Goal: Information Seeking & Learning: Learn about a topic

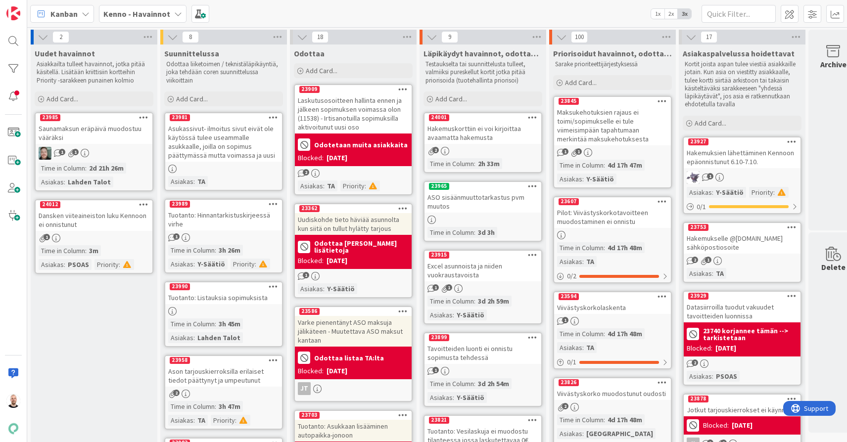
scroll to position [0, 14]
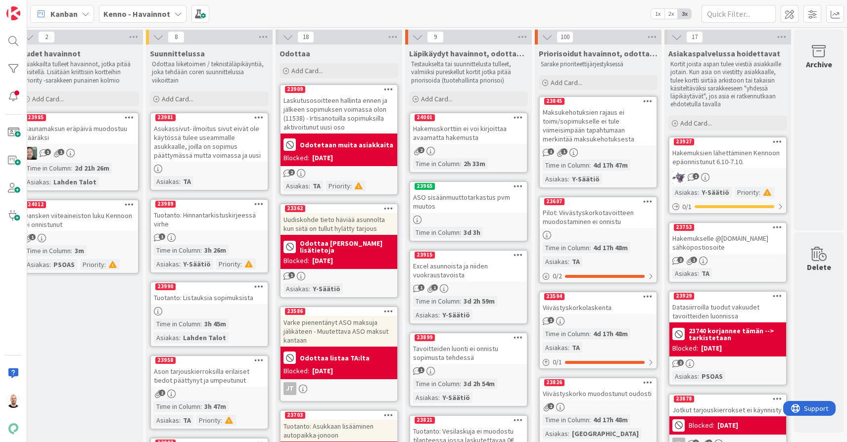
click at [473, 132] on div "Hakemuskorttiin ei voi kirjoittaa avaamatta hakemusta" at bounding box center [468, 133] width 117 height 22
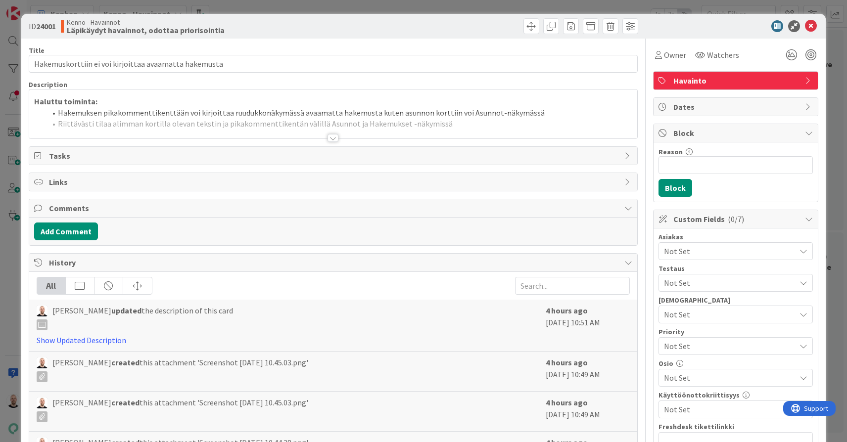
click at [330, 138] on div at bounding box center [333, 138] width 11 height 8
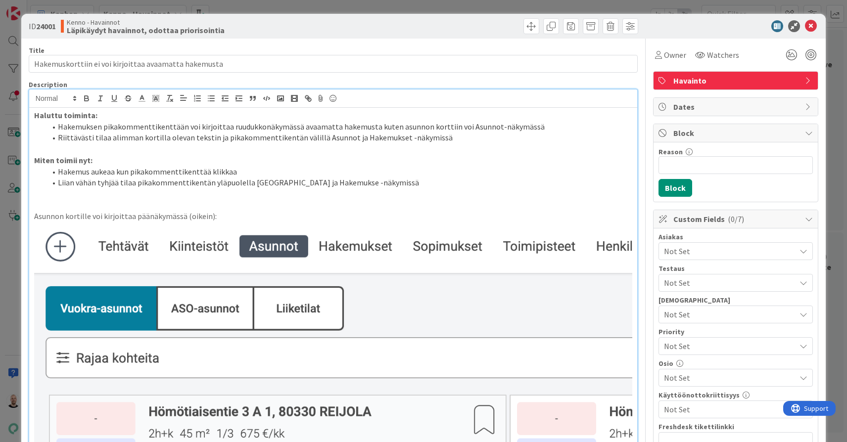
click at [633, 5] on div "ID 24001 Kenno - Havainnot Läpikäydyt havainnot, odottaa priorisointia Title 53…" at bounding box center [423, 221] width 847 height 442
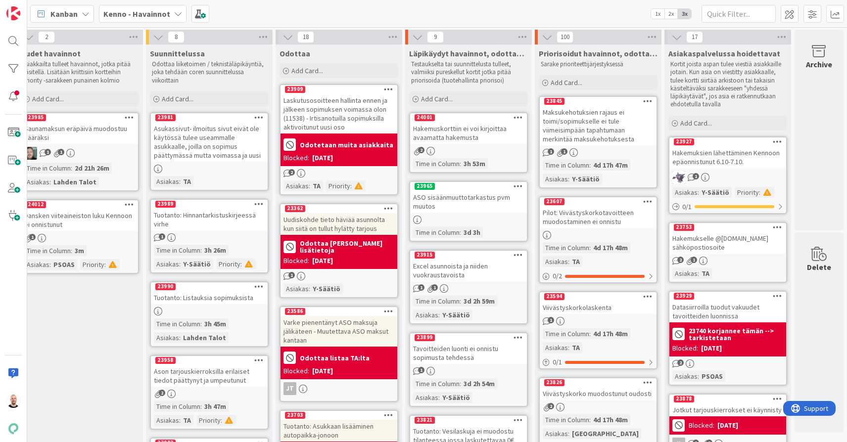
click at [163, 11] on b "Kenno - Havainnot" at bounding box center [136, 14] width 67 height 10
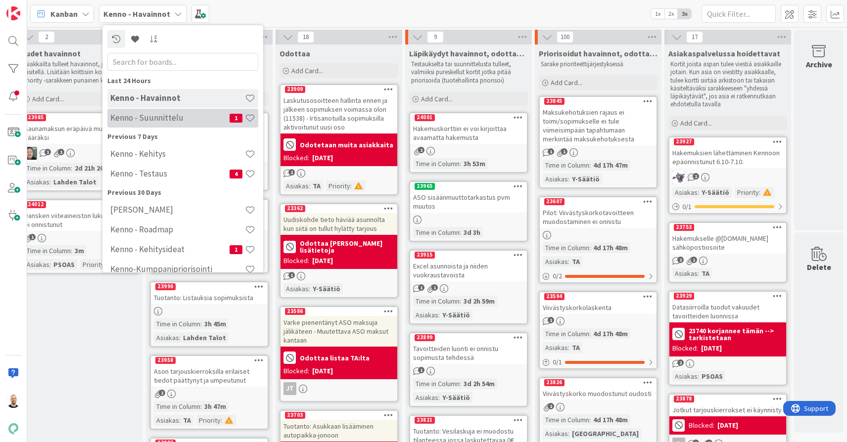
click at [164, 125] on div "Kenno - Suunnittelu 1" at bounding box center [182, 118] width 151 height 19
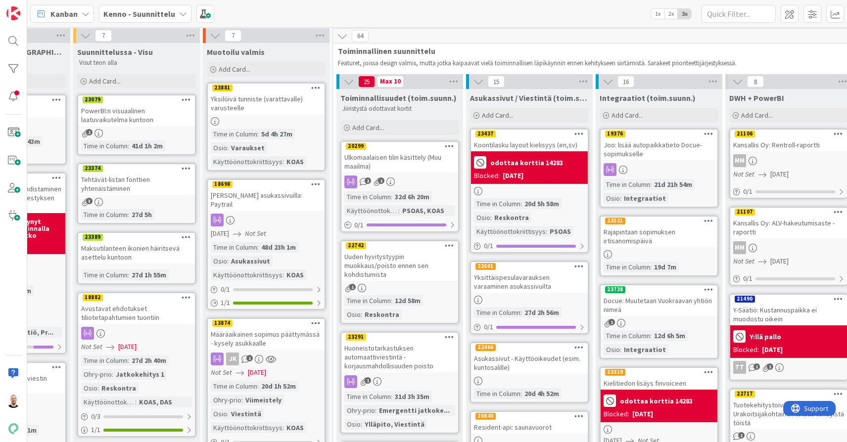
scroll to position [1, 43]
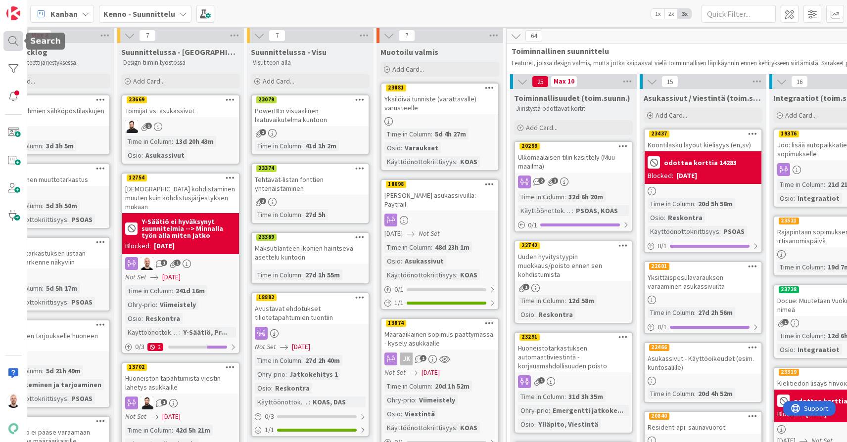
click at [12, 34] on div at bounding box center [13, 41] width 20 height 20
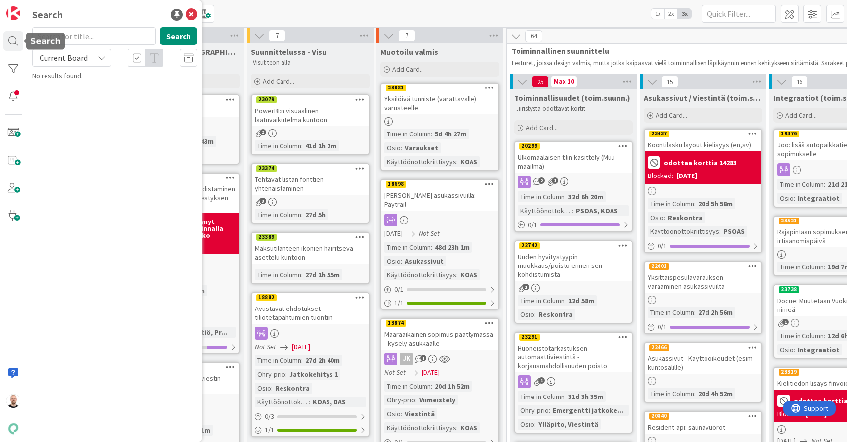
click at [71, 34] on input "text" at bounding box center [94, 36] width 124 height 18
type input "s"
type input "asunnot järjestys"
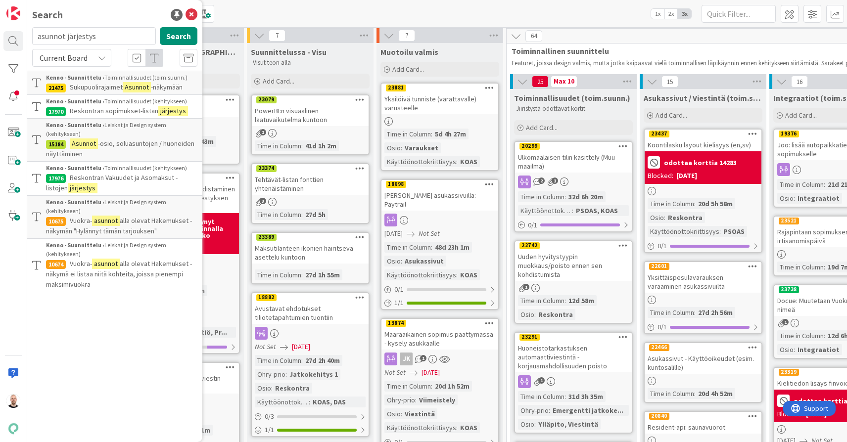
click at [87, 57] on span "Current Board" at bounding box center [63, 58] width 51 height 14
click at [85, 98] on span "All Boards" at bounding box center [89, 99] width 103 height 15
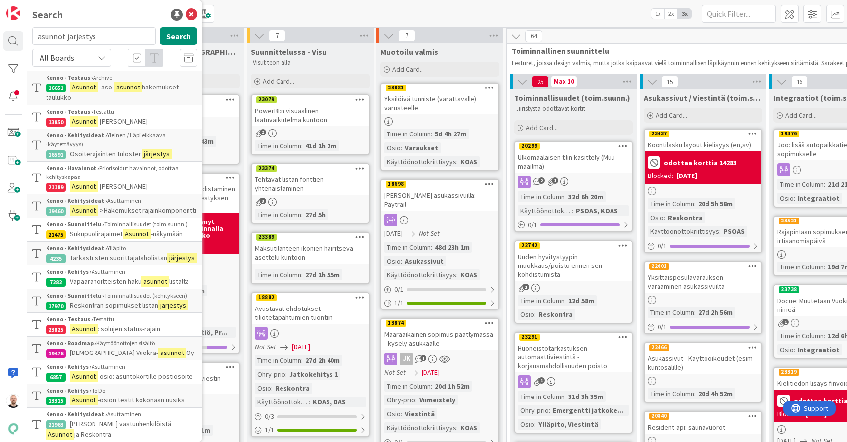
click at [121, 121] on span "-osion rajaimet" at bounding box center [123, 121] width 50 height 9
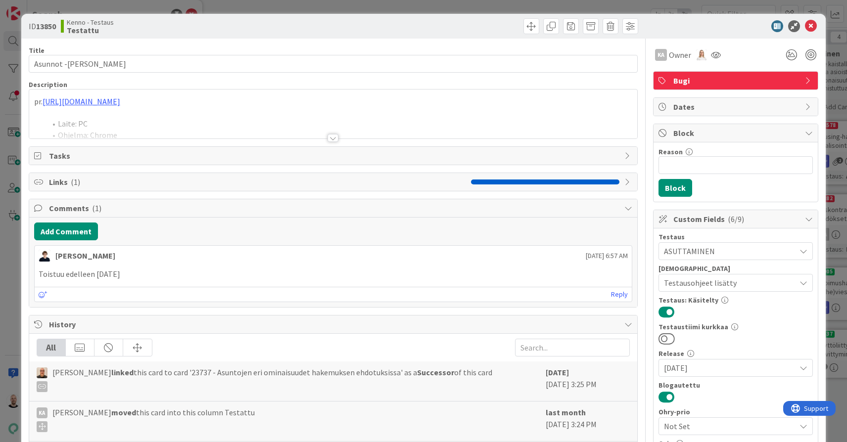
click at [332, 137] on div at bounding box center [333, 138] width 11 height 8
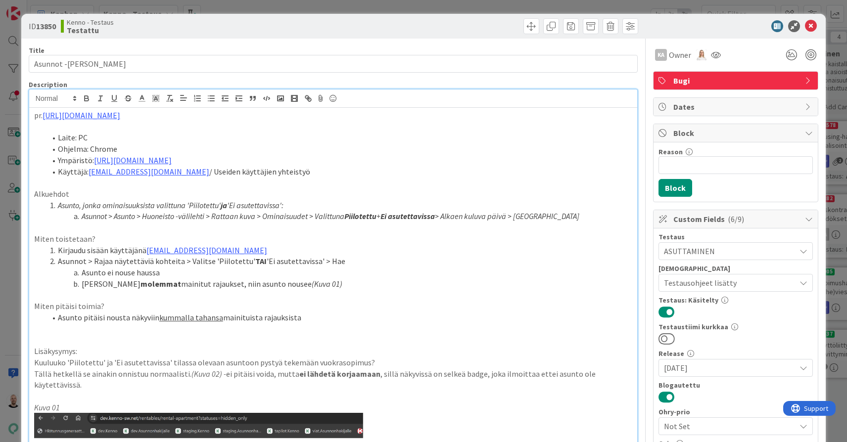
click at [127, 6] on div "ID 13850 Kenno - Testaus Testattu Title 23 / 128 Asunnot -osion rajaimet Descri…" at bounding box center [423, 221] width 847 height 442
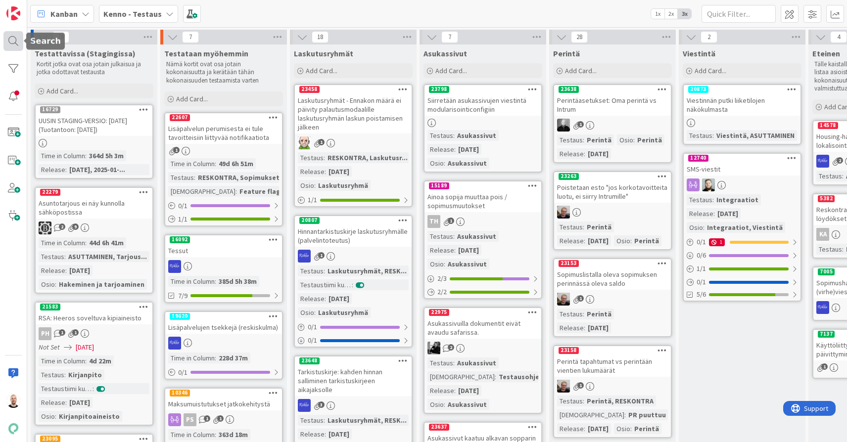
click at [4, 41] on div at bounding box center [13, 41] width 20 height 20
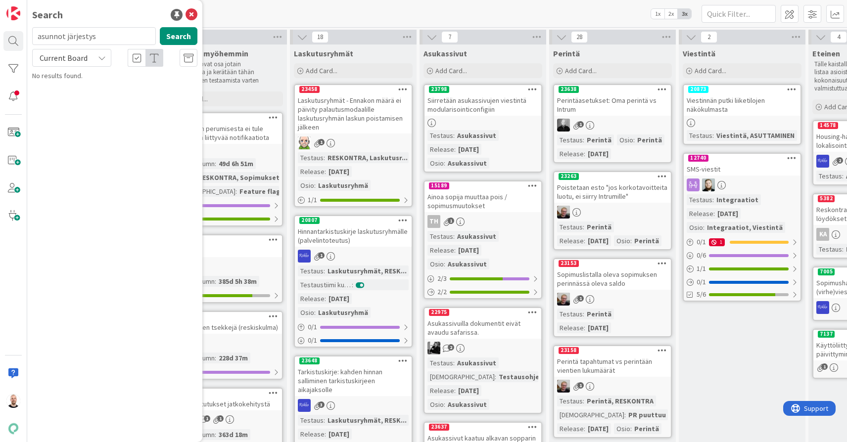
click at [86, 55] on span "Current Board" at bounding box center [64, 58] width 48 height 10
click at [86, 90] on link "All Boards" at bounding box center [89, 99] width 113 height 18
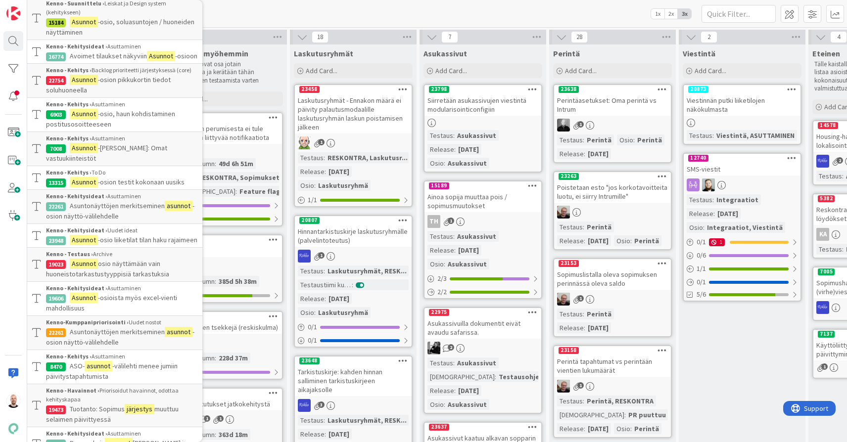
scroll to position [658, 0]
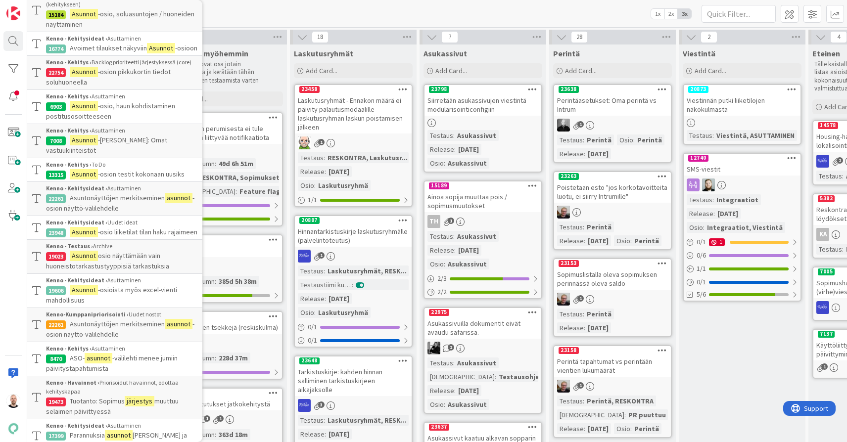
click at [603, 16] on div "Kanban Kenno - Testaus 1x 2x 3x" at bounding box center [437, 13] width 820 height 27
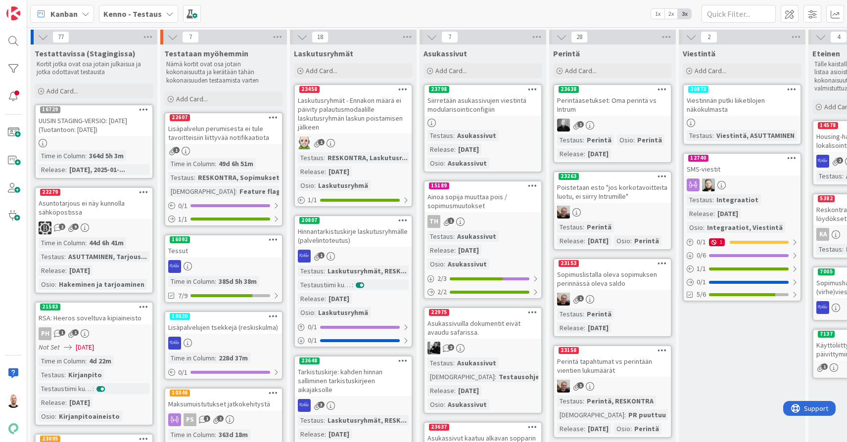
scroll to position [0, 0]
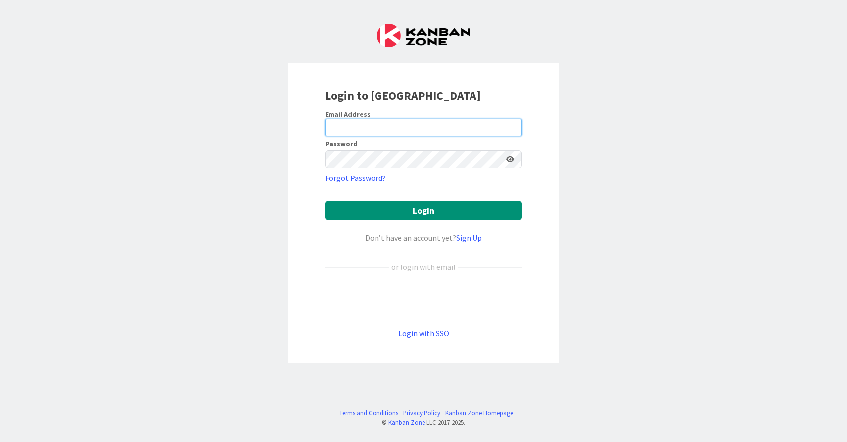
click at [388, 128] on input "email" at bounding box center [423, 128] width 197 height 18
click at [388, 131] on input "email" at bounding box center [423, 128] width 197 height 18
click at [634, 131] on div "Login to Kanban Zone Email Address Password Forgot Password? Login Don’t have a…" at bounding box center [423, 221] width 847 height 442
click at [458, 128] on input "email" at bounding box center [423, 128] width 197 height 18
type input "tommi.moilanen@pandia.fi"
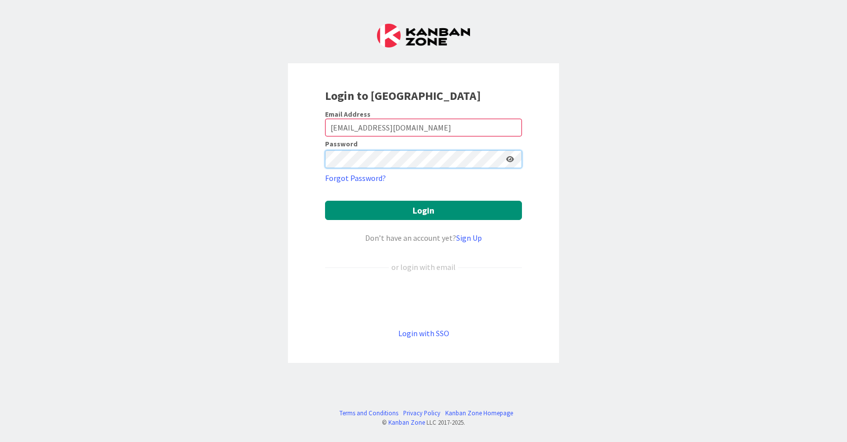
click at [424, 210] on button "Login" at bounding box center [423, 210] width 197 height 19
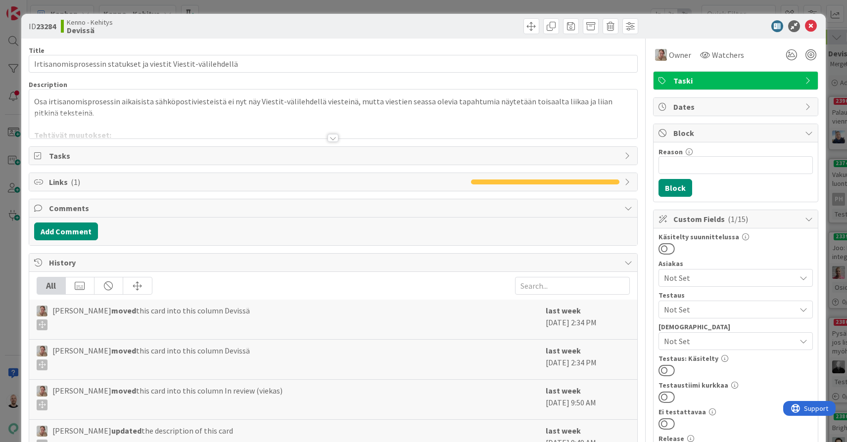
click at [400, 14] on div "ID 23284 Kenno - Kehitys Devissä" at bounding box center [423, 26] width 805 height 25
click at [361, 5] on div "ID 23284 Kenno - Kehitys Devissä Title 62 / 128 Irtisanomisprosessin statukset …" at bounding box center [423, 221] width 847 height 442
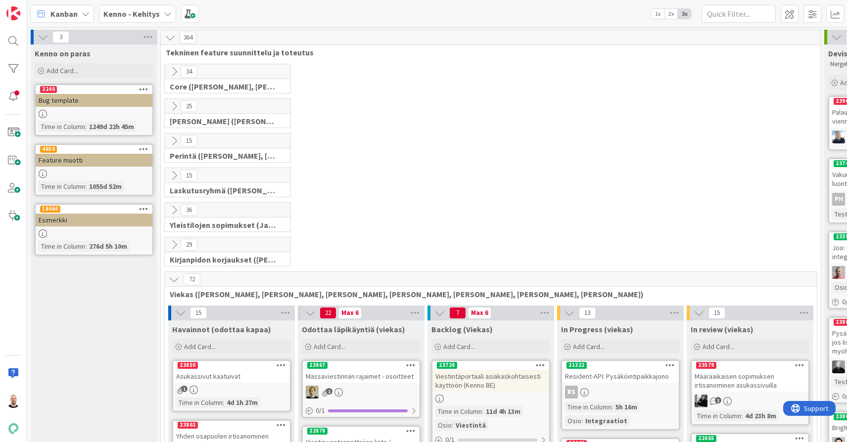
click at [137, 11] on b "Kenno - Kehitys" at bounding box center [131, 14] width 56 height 10
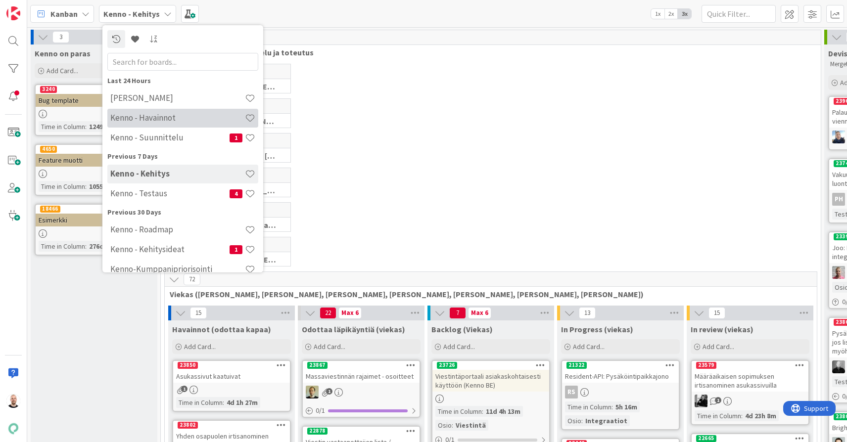
click at [164, 119] on h4 "Kenno - Havainnot" at bounding box center [177, 118] width 135 height 10
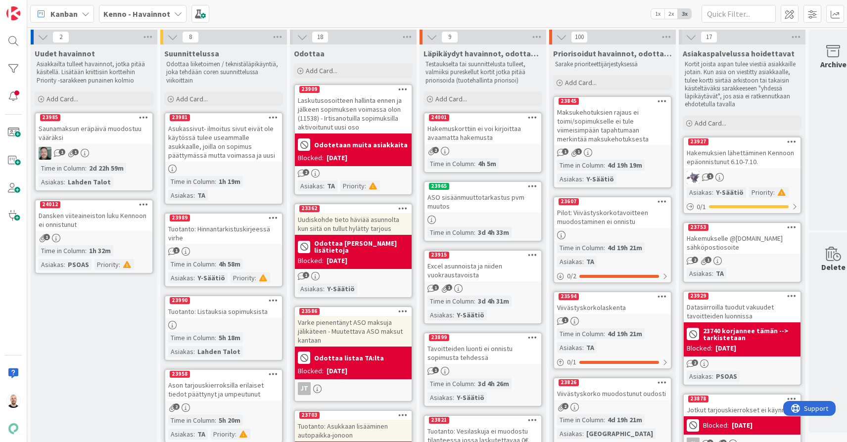
click at [473, 135] on div "Hakemuskorttiin ei voi kirjoittaa avaamatta hakemusta" at bounding box center [483, 133] width 117 height 22
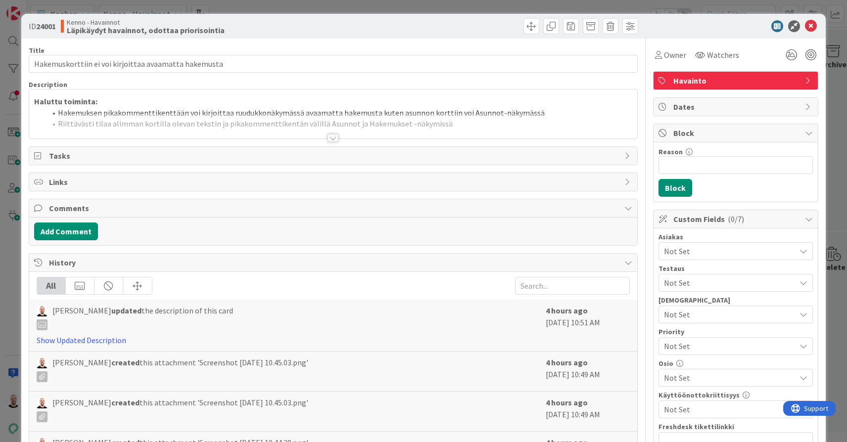
click at [339, 140] on div "Title 53 / 128 Hakemuskorttiin ei voi kirjoittaa avaamatta hakemusta Descriptio…" at bounding box center [333, 422] width 609 height 766
click at [336, 140] on div at bounding box center [333, 138] width 11 height 8
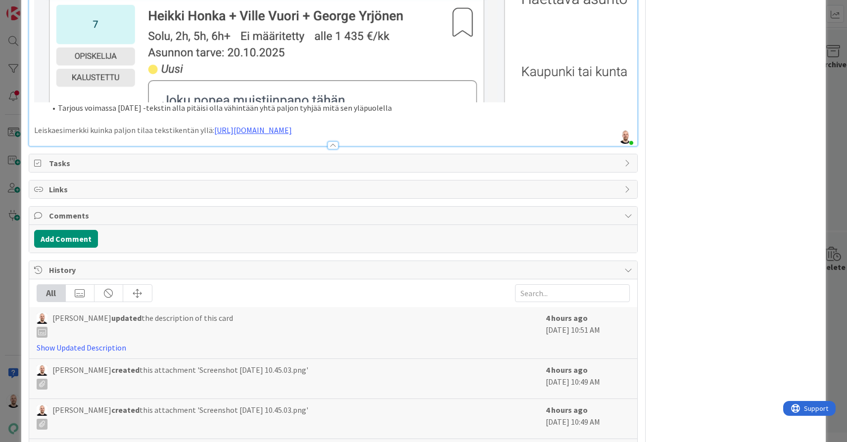
scroll to position [976, 0]
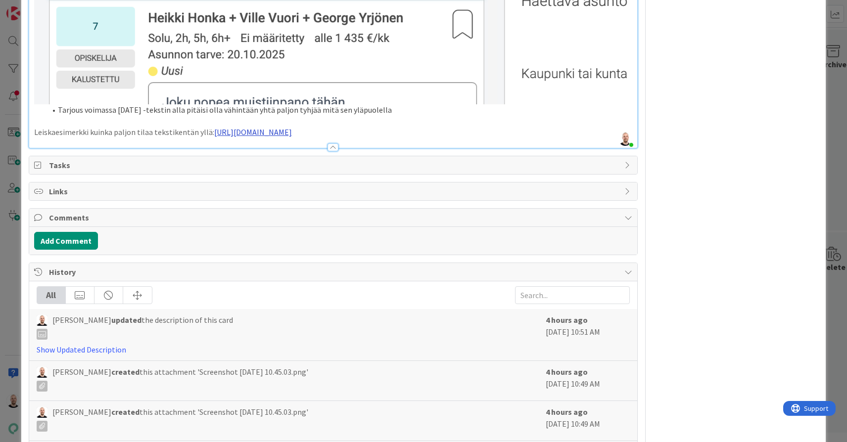
click at [285, 127] on link "https://www.figma.com/proto/Uzq9s3loNIqqrNXQ6I2Nvz/Asuttaminen?page-id=&node-id…" at bounding box center [253, 132] width 78 height 10
click at [292, 155] on link "https://www.figma.com/proto/Uzq9s3loNIqqrNXQ6I2Nvz/Asuttaminen?content-scaling=…" at bounding box center [299, 156] width 68 height 13
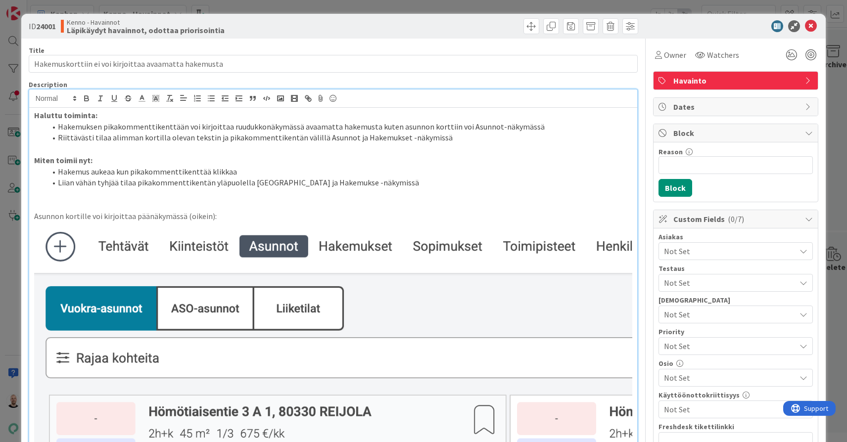
scroll to position [0, 0]
click at [267, 132] on li "Riittävästi tilaa alimman kortilla olevan tekstin ja pikakommenttikentän välill…" at bounding box center [339, 137] width 586 height 11
click at [453, 135] on li "Riittävästi tilaa alimman kortilla olevan tekstin ja pikakommenttikentän välill…" at bounding box center [339, 137] width 586 height 11
click at [477, 142] on li "Riittävästi tilaa alimman kortilla olevan tekstin ja pikakommenttikentän välill…" at bounding box center [339, 137] width 586 height 11
click at [458, 10] on div "ID 24001 Kenno - Havainnot Läpikäydyt havainnot, odottaa priorisointia Title 53…" at bounding box center [423, 221] width 847 height 442
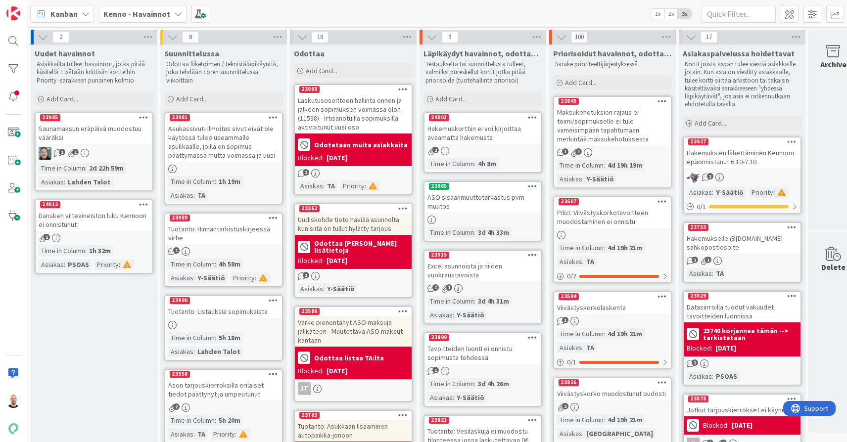
click at [501, 132] on div "Hakemuskorttiin ei voi kirjoittaa avaamatta hakemusta" at bounding box center [483, 133] width 117 height 22
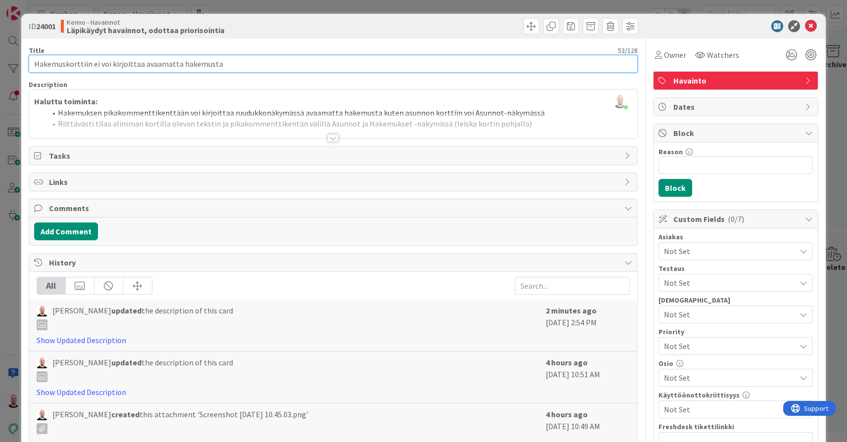
click at [254, 65] on input "Hakemuskorttiin ei voi kirjoittaa avaamatta hakemusta" at bounding box center [333, 64] width 609 height 18
type input "Hakemuskorttiin ei voi kirjoittaa avaamatta hakemusta ja pikkukorjauksia"
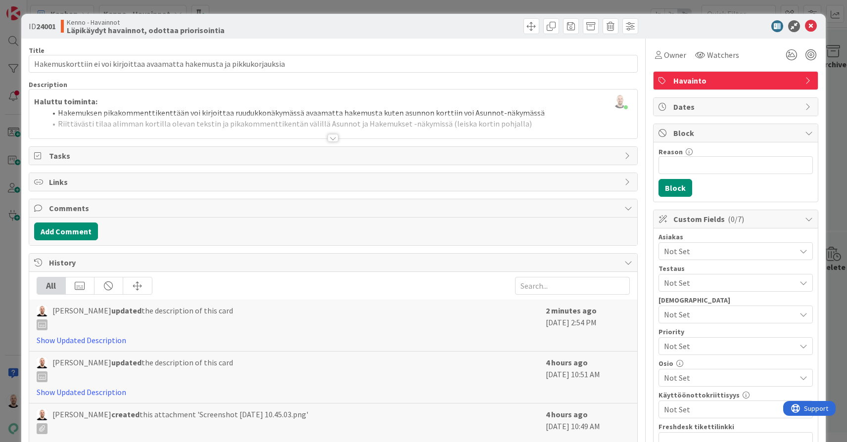
click at [334, 137] on div at bounding box center [333, 138] width 11 height 8
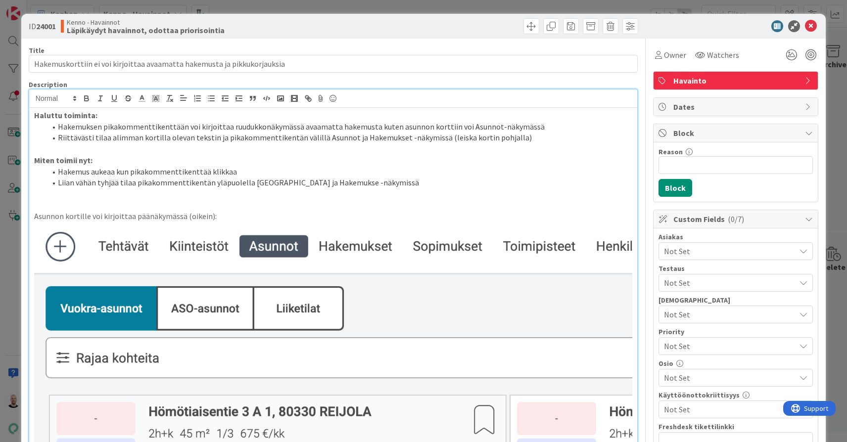
click at [535, 141] on li "Riittävästi tilaa alimman kortilla olevan tekstin ja pikakommenttikentän välill…" at bounding box center [339, 137] width 586 height 11
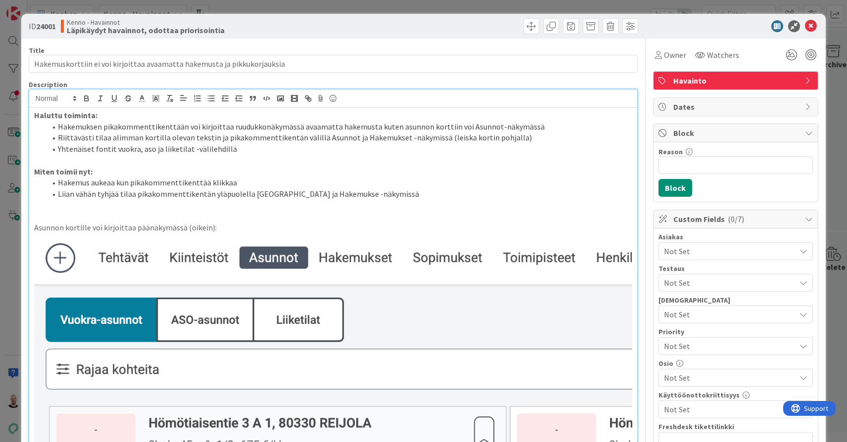
click at [383, 193] on li "Liian vähän tyhjää tilaa pikakommenttikentän yläpuolella Asunnot ja Hakemukse -…" at bounding box center [339, 194] width 586 height 11
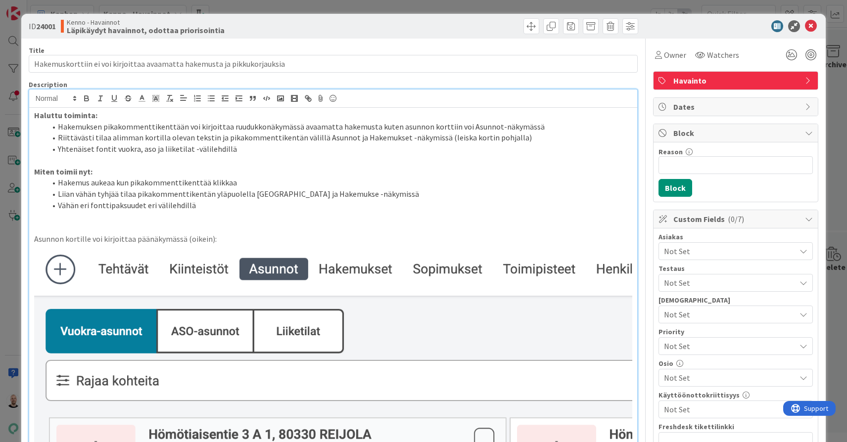
click at [495, 201] on li "Vähän eri fonttipaksuudet eri välilehdillä" at bounding box center [339, 205] width 586 height 11
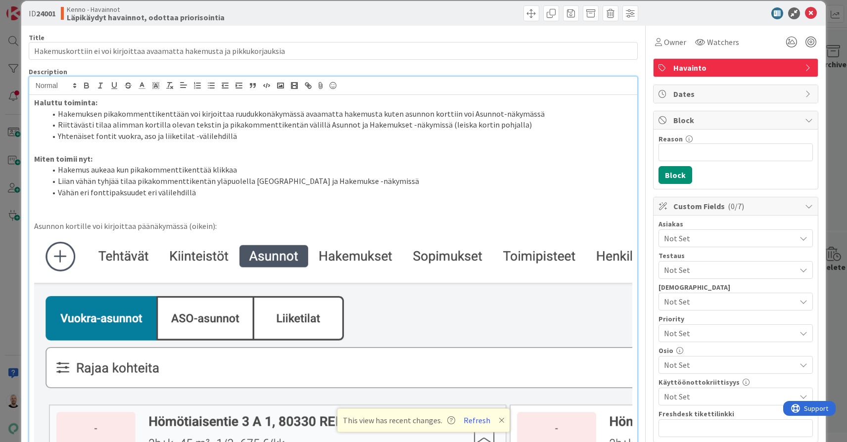
click at [117, 167] on li "Hakemus aukeaa kun pikakommenttikenttää klikkaa" at bounding box center [339, 169] width 586 height 11
click at [93, 113] on li "Hakemuksen pikakommenttikenttään voi kirjoittaa ruudukkonäkymässä avaamatta hak…" at bounding box center [339, 113] width 586 height 11
click at [104, 113] on li "Hakemuksen pikakommenttikenttään voi kirjoittaa ruudukkonäkymässä avaamatta hak…" at bounding box center [339, 113] width 586 height 11
click at [195, 113] on li "Hakemuksen pikakommenttikenttään voi kirjoittaa ruudukkonäkymässä avaamatta hak…" at bounding box center [339, 113] width 586 height 11
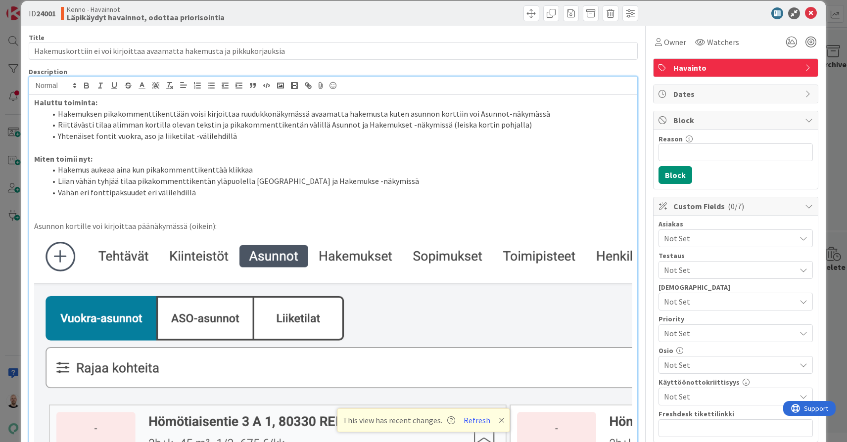
click at [220, 136] on li "Yhtenäiset fontit vuokra, aso ja liiketilat -välilehdillä" at bounding box center [339, 136] width 586 height 11
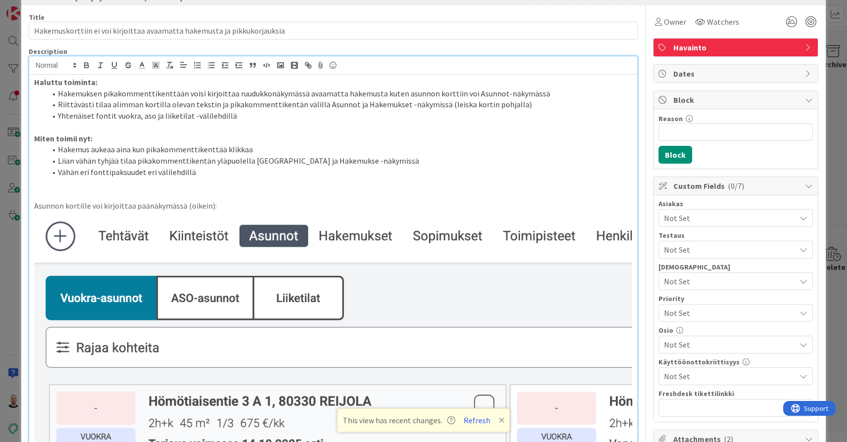
scroll to position [33, 0]
click at [60, 100] on li "Riittävästi tilaa alimman kortilla olevan tekstin ja pikakommenttikentän välill…" at bounding box center [339, 104] width 586 height 11
click at [58, 90] on li "Hakemuksen pikakommenttikenttään voisi kirjoittaa ruudukkonäkymässä avaamatta h…" at bounding box center [339, 93] width 586 height 11
click at [59, 103] on li "Riittävästi tilaa alimman kortilla olevan tekstin ja pikakommenttikentän välill…" at bounding box center [339, 104] width 586 height 11
drag, startPoint x: 58, startPoint y: 104, endPoint x: 118, endPoint y: 104, distance: 59.9
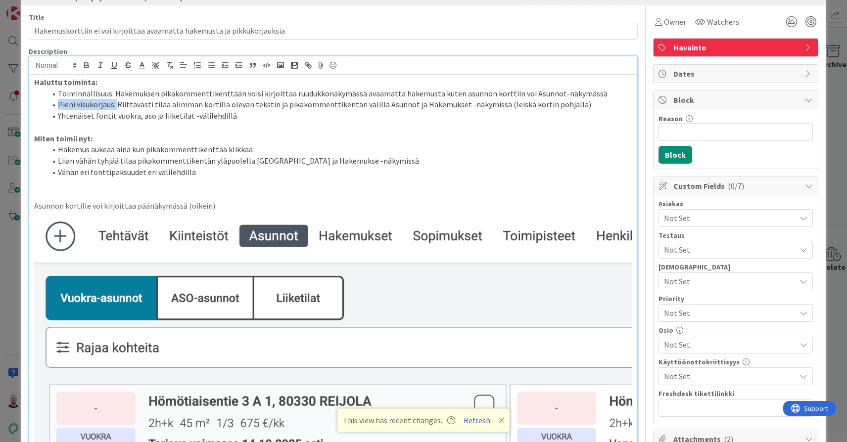
click at [118, 104] on li "Pieni visukorjaus: Riittävästi tilaa alimman kortilla olevan tekstin ja pikakom…" at bounding box center [339, 104] width 586 height 11
copy li "Pieni visukorjaus:"
click at [58, 115] on li "Yhtenäiset fontit vuokra, aso ja liiketilat -välilehdillä" at bounding box center [339, 115] width 586 height 11
click at [130, 178] on p at bounding box center [333, 183] width 598 height 11
drag, startPoint x: 58, startPoint y: 93, endPoint x: 116, endPoint y: 96, distance: 57.5
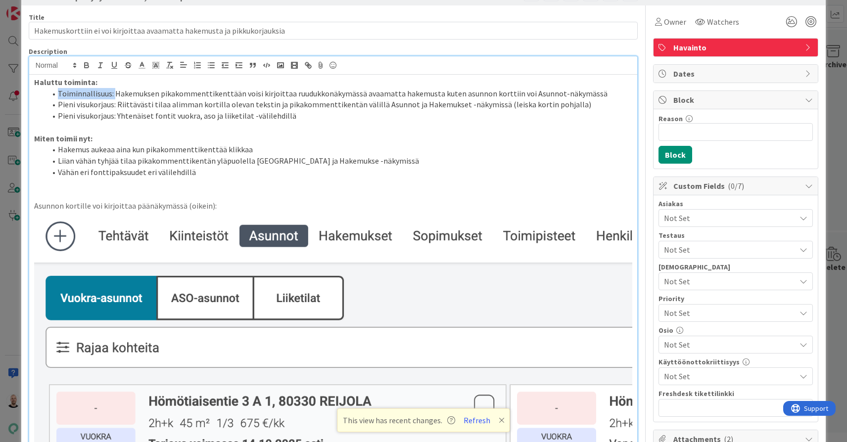
click at [116, 96] on li "Toiminnallisuus: Hakemuksen pikakommenttikenttään voisi kirjoittaa ruudukkonäky…" at bounding box center [339, 93] width 586 height 11
copy li "Toiminnallisuus:"
click at [58, 149] on li "Hakemus aukeaa aina kun pikakommenttikenttää klikkaa" at bounding box center [339, 149] width 586 height 11
drag, startPoint x: 58, startPoint y: 102, endPoint x: 117, endPoint y: 103, distance: 58.9
click at [117, 103] on li "Pieni visukorjaus: Riittävästi tilaa alimman kortilla olevan tekstin ja pikakom…" at bounding box center [339, 104] width 586 height 11
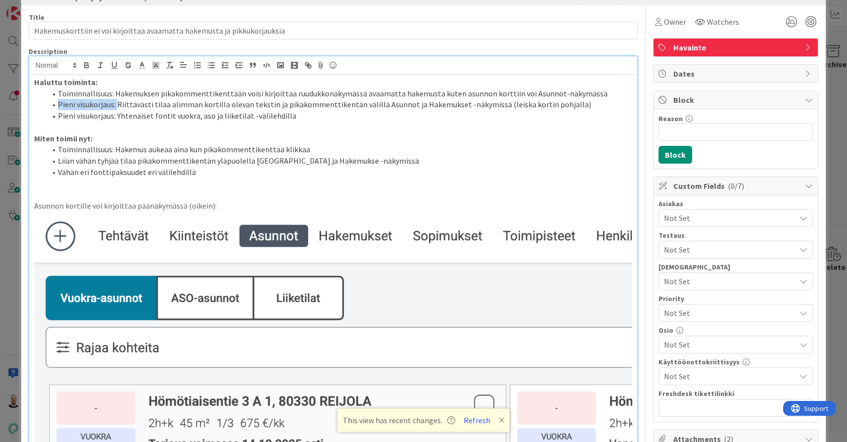
click at [117, 103] on li "Pieni visukorjaus: Riittävästi tilaa alimman kortilla olevan tekstin ja pikakom…" at bounding box center [339, 104] width 586 height 11
click at [129, 178] on p at bounding box center [333, 183] width 598 height 11
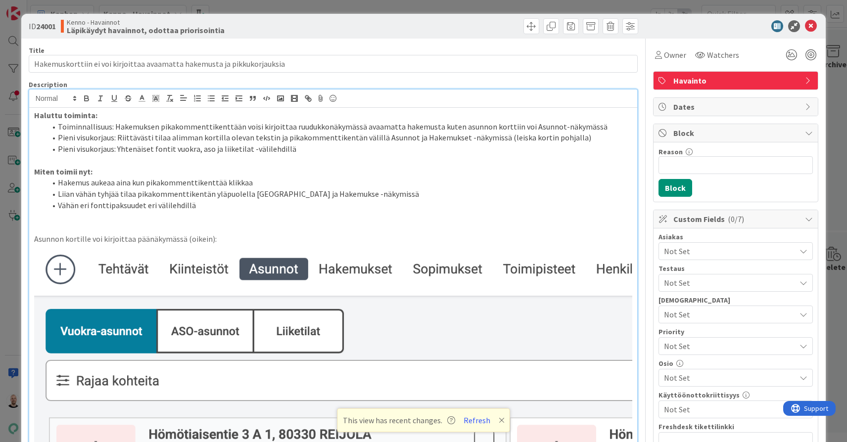
scroll to position [0, 0]
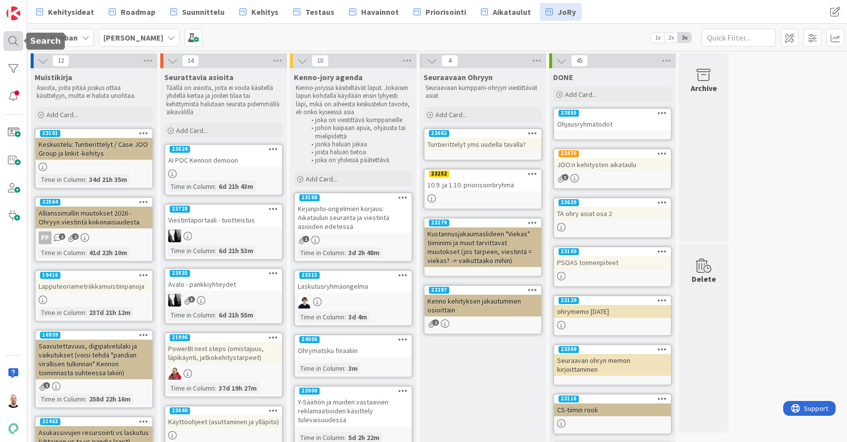
click at [14, 45] on div at bounding box center [13, 41] width 20 height 20
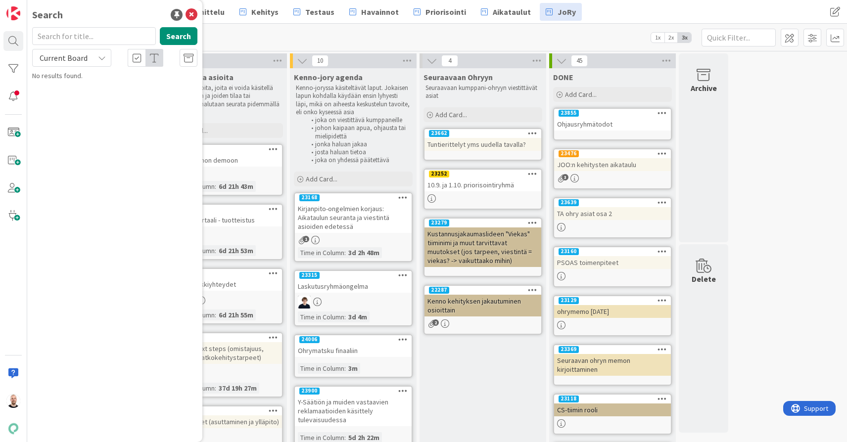
click at [88, 39] on input "text" at bounding box center [94, 36] width 124 height 18
type input "hakemusten asuntojen sorttaus"
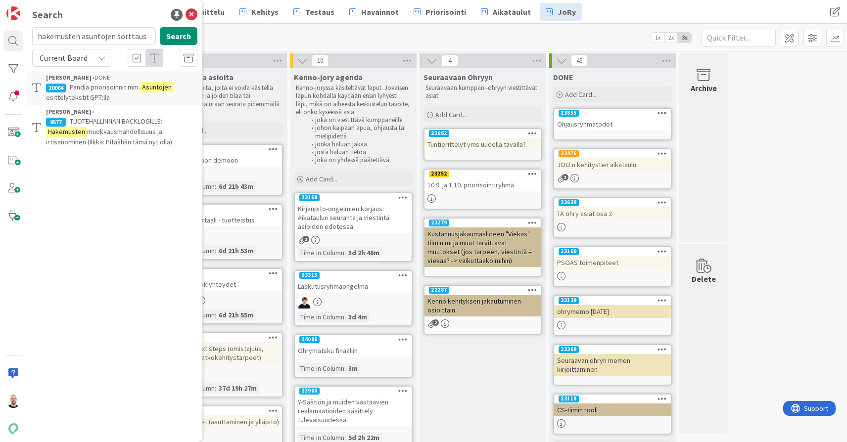
click at [92, 57] on div "Current Board" at bounding box center [71, 58] width 79 height 18
click at [92, 102] on span "All Boards" at bounding box center [89, 99] width 103 height 15
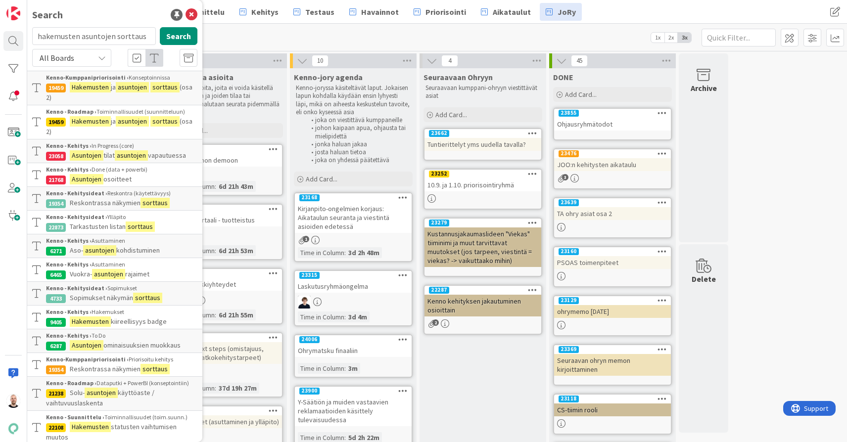
click at [375, 37] on div "Kanban Kenno JoRy 1x 2x 3x" at bounding box center [437, 37] width 820 height 27
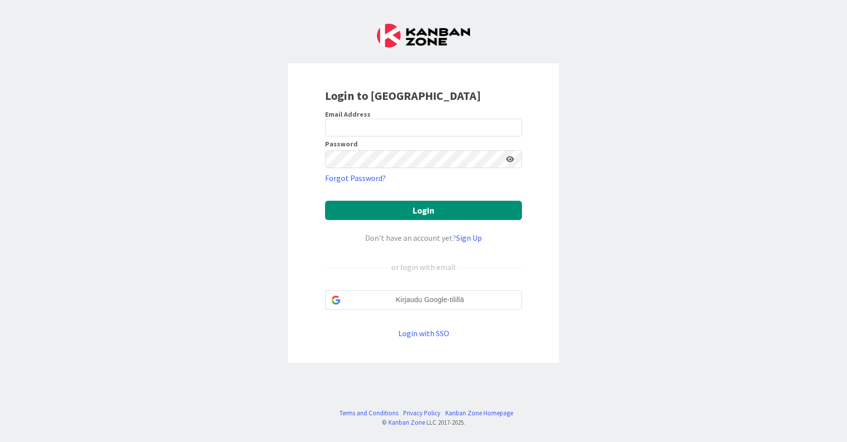
click at [454, 52] on div "Login to [GEOGRAPHIC_DATA] Email Address Password Forgot Password? Login Don’t …" at bounding box center [423, 221] width 847 height 442
type input "[EMAIL_ADDRESS][DOMAIN_NAME]"
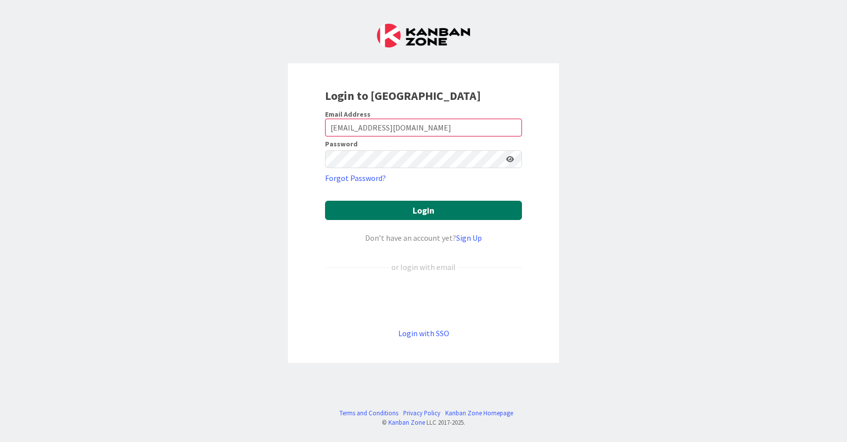
click at [408, 206] on button "Login" at bounding box center [423, 210] width 197 height 19
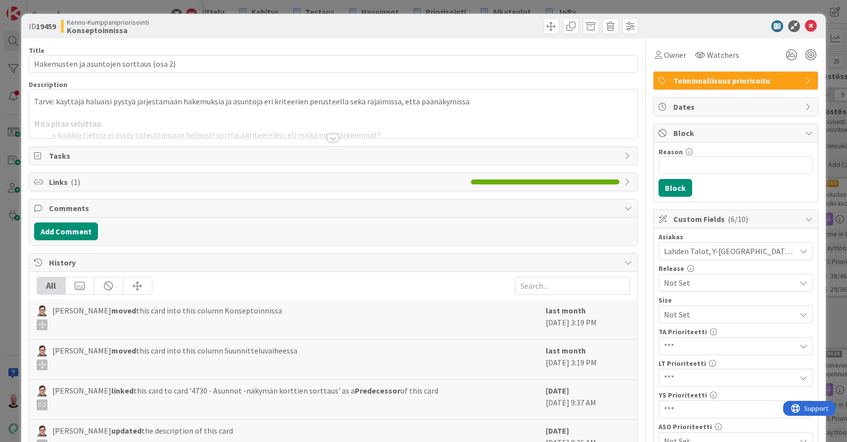
click at [334, 137] on div at bounding box center [333, 138] width 11 height 8
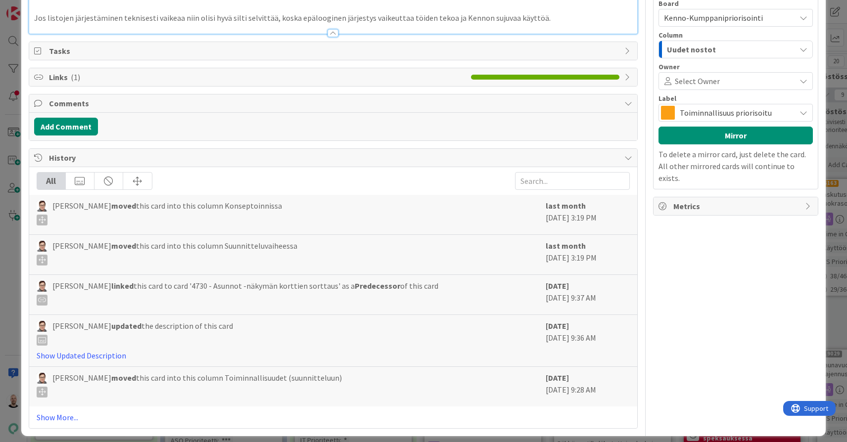
scroll to position [704, 0]
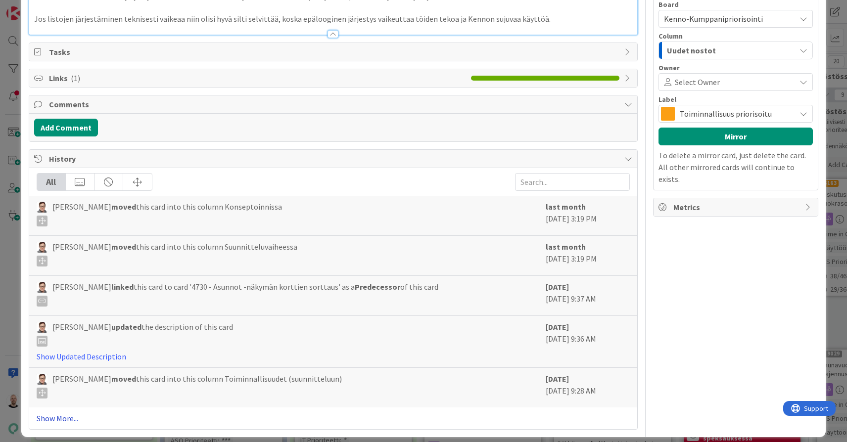
click at [57, 413] on link "Show More..." at bounding box center [333, 419] width 593 height 12
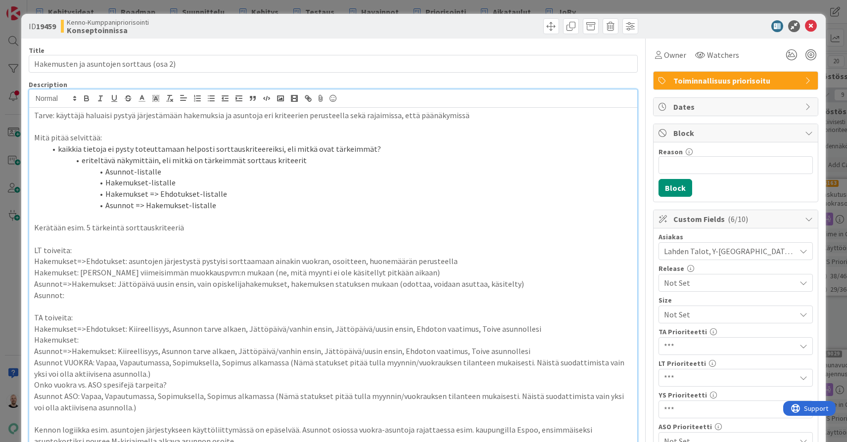
scroll to position [0, 0]
click at [479, 5] on div "ID 19459 Kenno-Kumppanipriorisointi Konseptoinnissa Title 40 / 128 Hakemusten j…" at bounding box center [423, 221] width 847 height 442
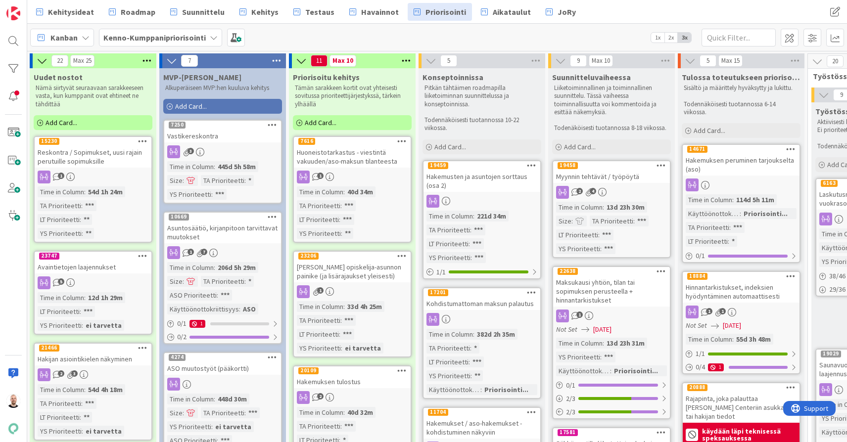
scroll to position [0, 1]
